Goal: Navigation & Orientation: Find specific page/section

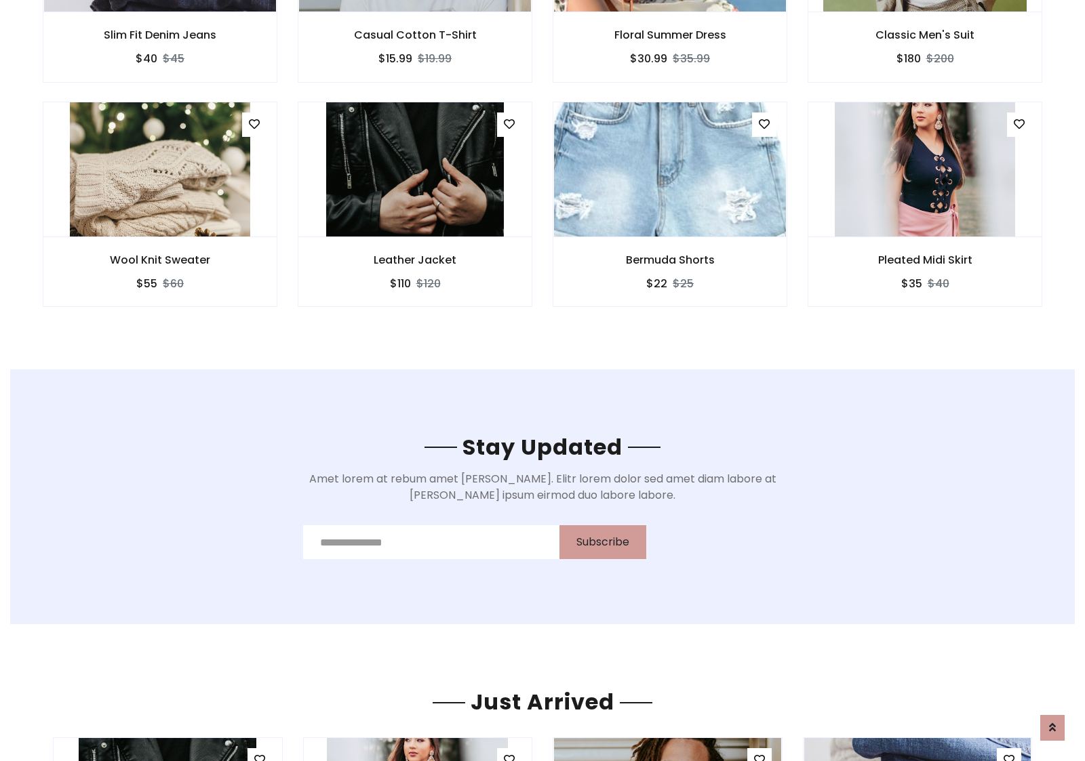
scroll to position [2042, 0]
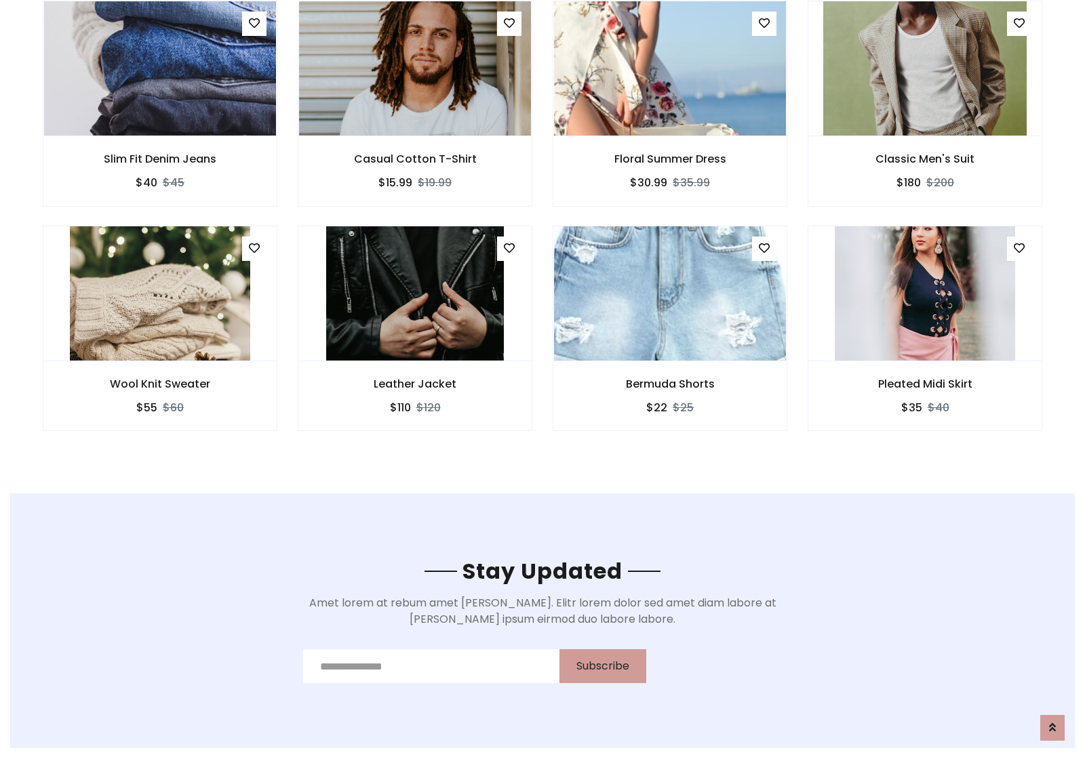
click at [542, 230] on div "Bermuda Shorts $22 $25" at bounding box center [669, 338] width 255 height 224
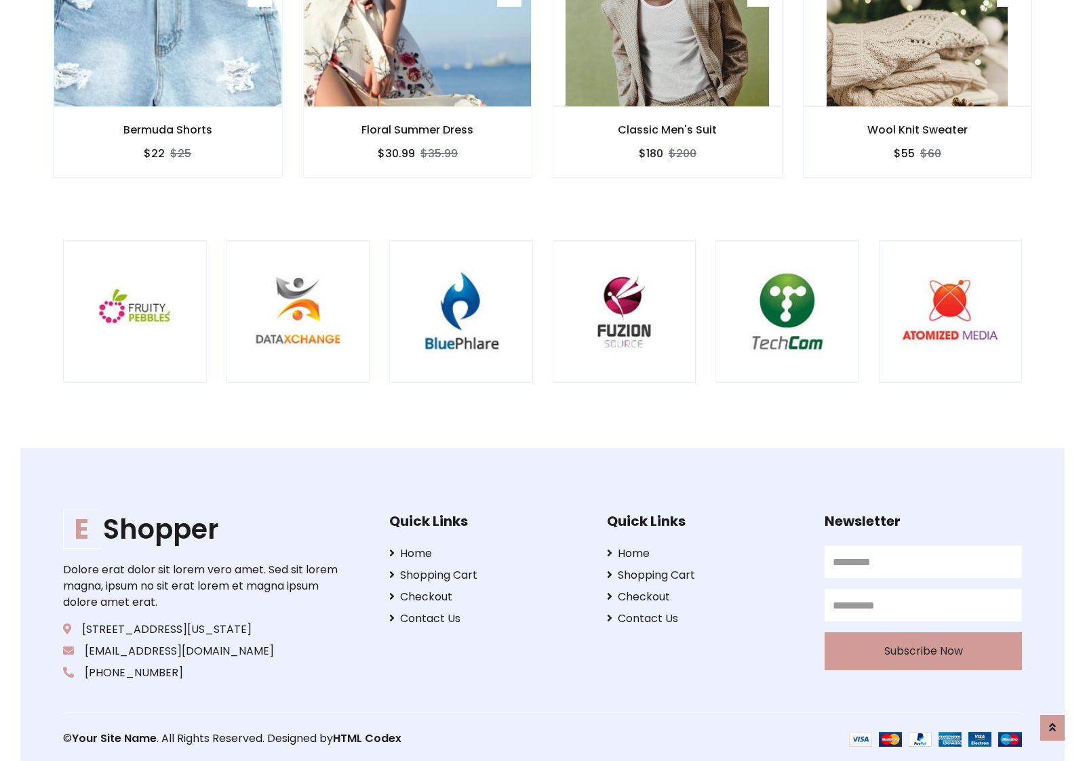
scroll to position [2581, 0]
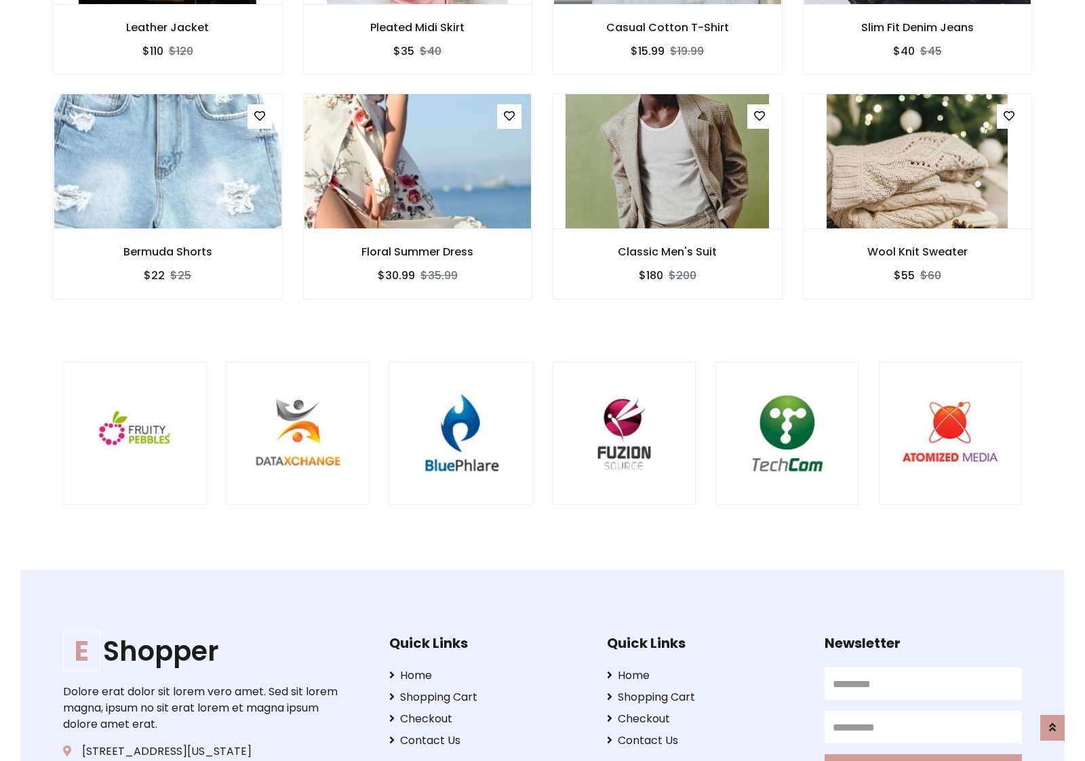
click at [542, 380] on div at bounding box center [716, 434] width 3262 height 144
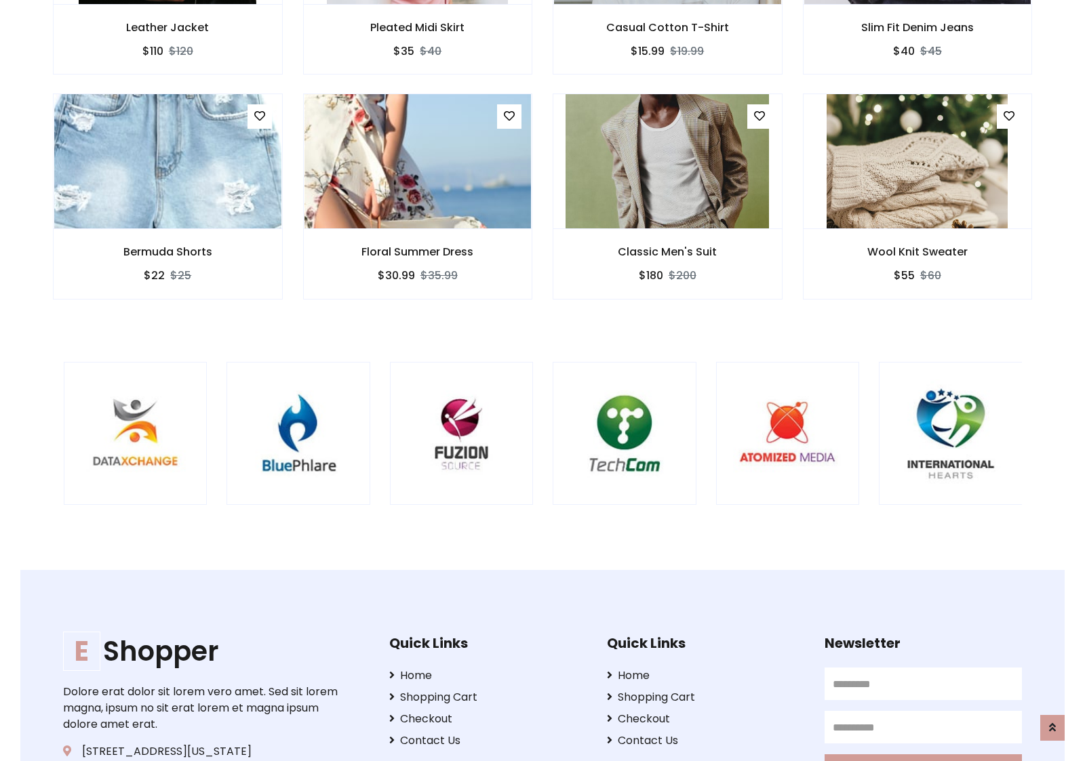
click at [542, 380] on div at bounding box center [553, 434] width 3262 height 144
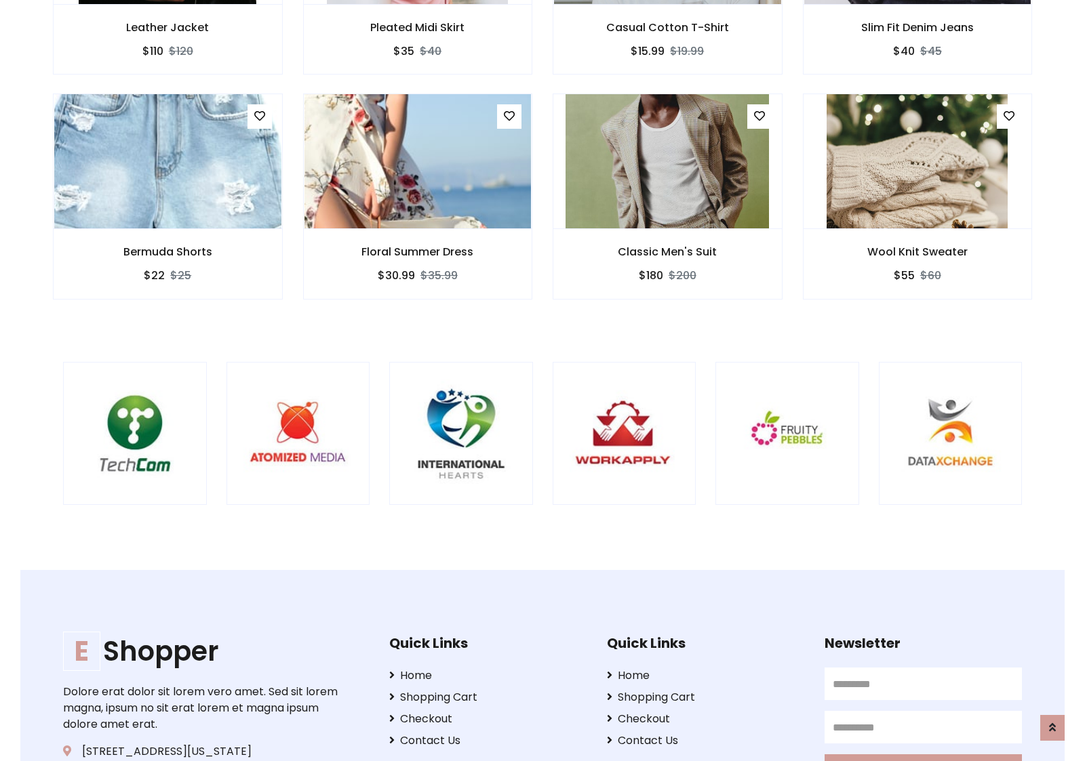
click at [542, 380] on div at bounding box center [63, 434] width 3262 height 144
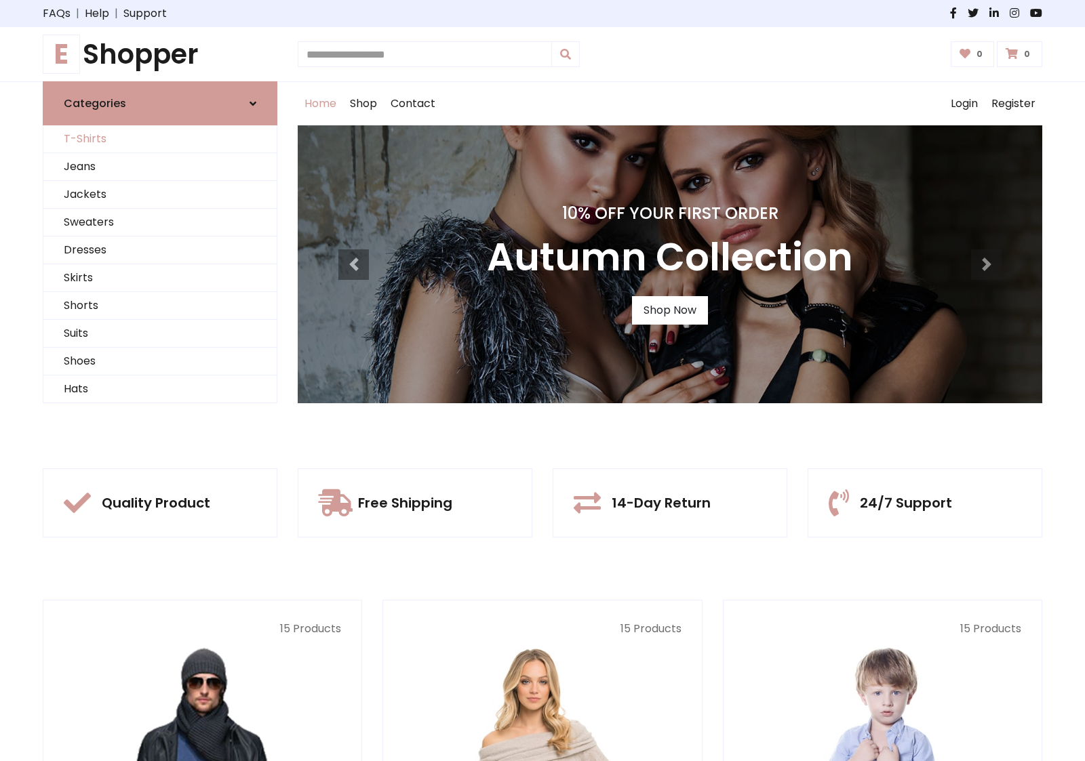
click at [160, 139] on link "T-Shirts" at bounding box center [159, 139] width 233 height 28
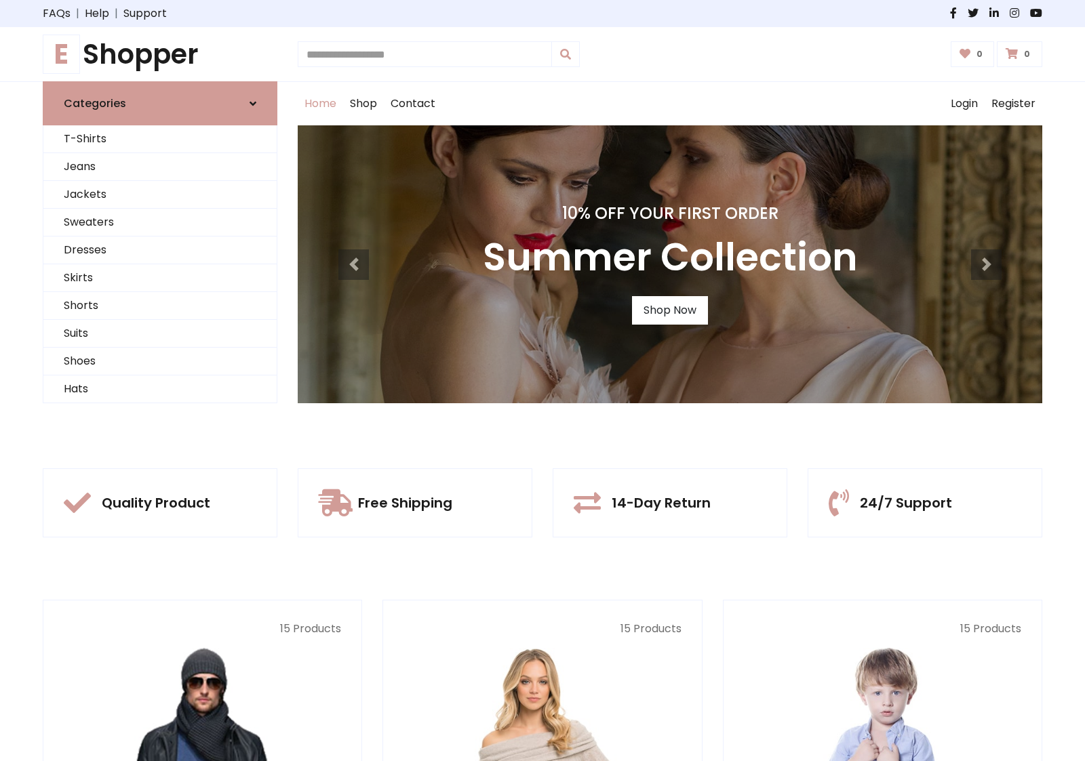
click at [160, 54] on h1 "E Shopper" at bounding box center [160, 54] width 235 height 33
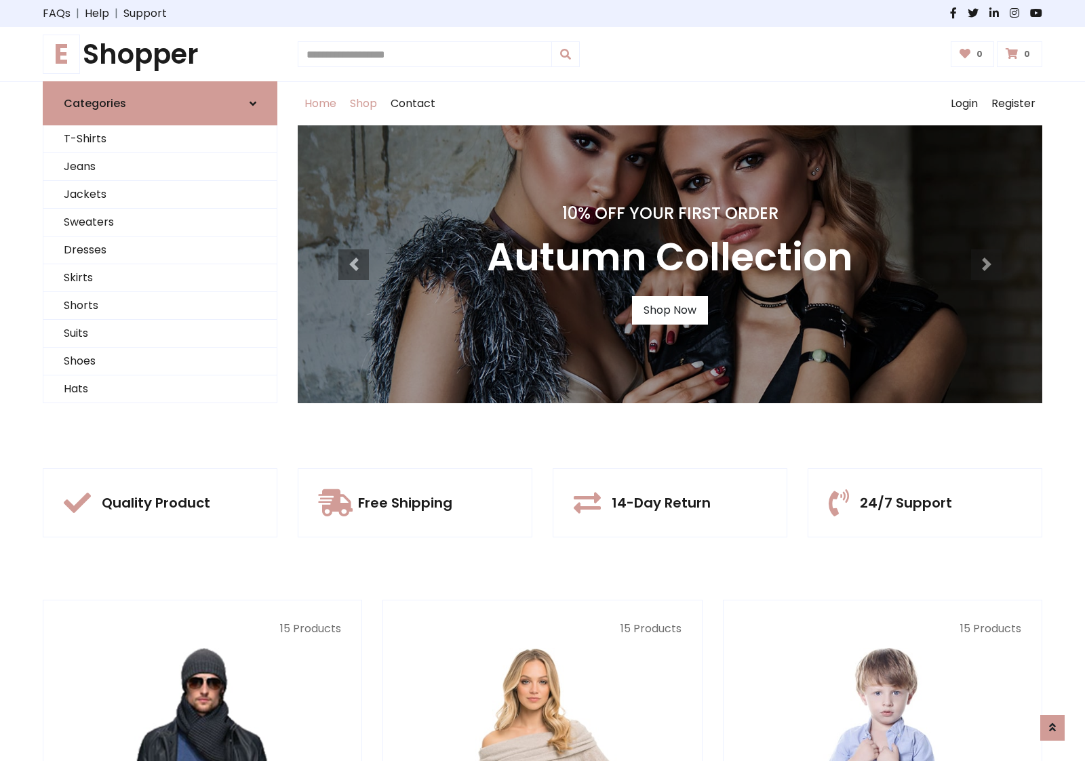
click at [364, 104] on link "Shop" at bounding box center [363, 103] width 41 height 43
